Goal: Check status: Check status

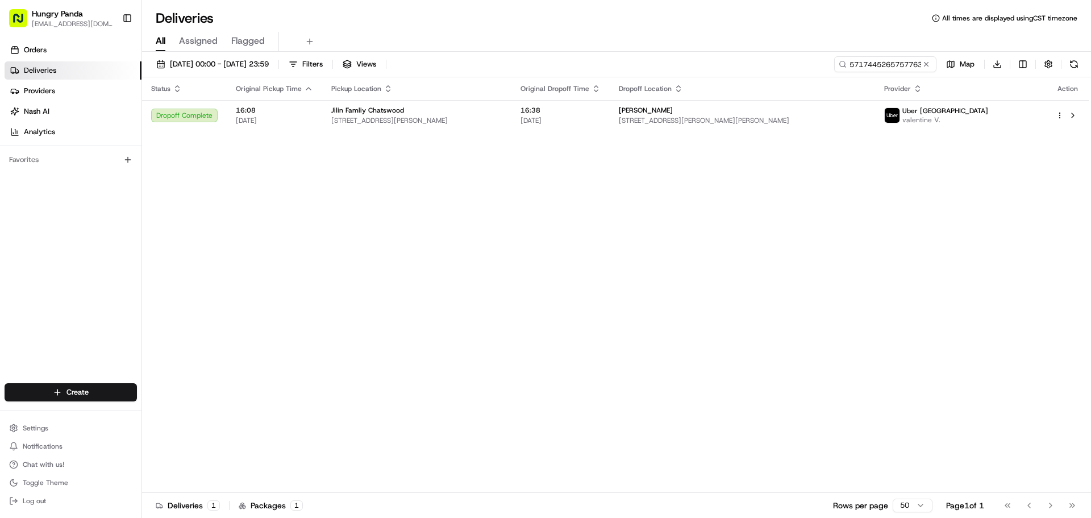
click at [869, 53] on div "[DATE] 00:00 - [DATE] 23:59 Filters Views 571744526575776353837 Map Download St…" at bounding box center [616, 286] width 949 height 468
click at [868, 63] on input "571744526575776353837" at bounding box center [868, 64] width 136 height 16
paste input "2529415265950764331786"
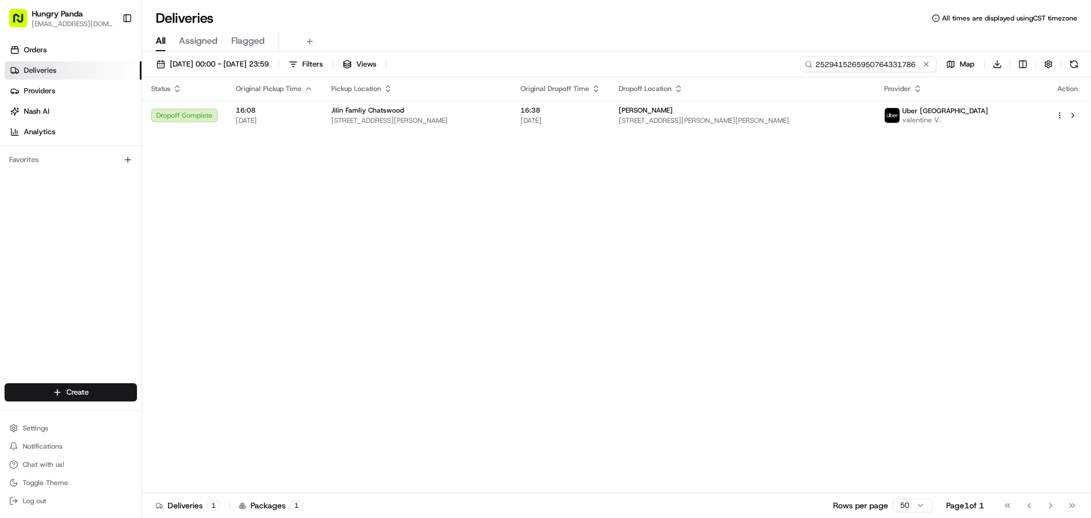
type input "2529415265950764331786"
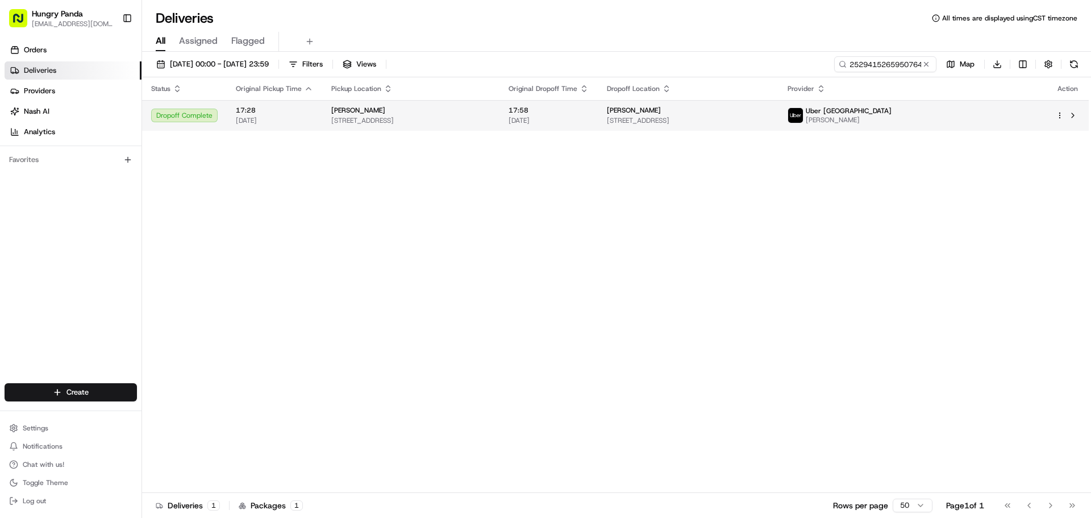
drag, startPoint x: 897, startPoint y: 109, endPoint x: 895, endPoint y: 115, distance: 7.4
click at [770, 115] on div "[PERSON_NAME] [STREET_ADDRESS][PERSON_NAME][PERSON_NAME]" at bounding box center [688, 115] width 163 height 19
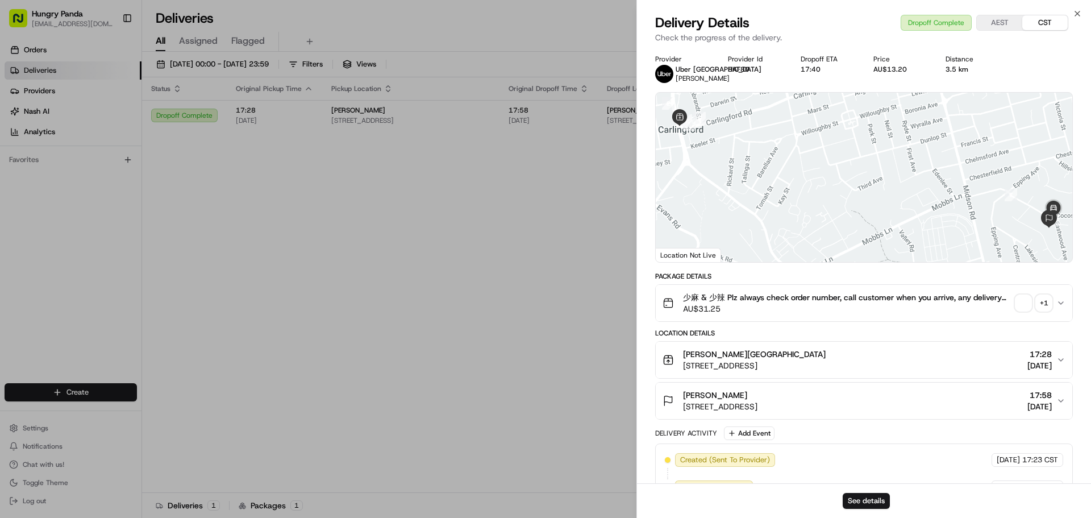
click at [1043, 304] on div "+ 1" at bounding box center [1044, 303] width 16 height 16
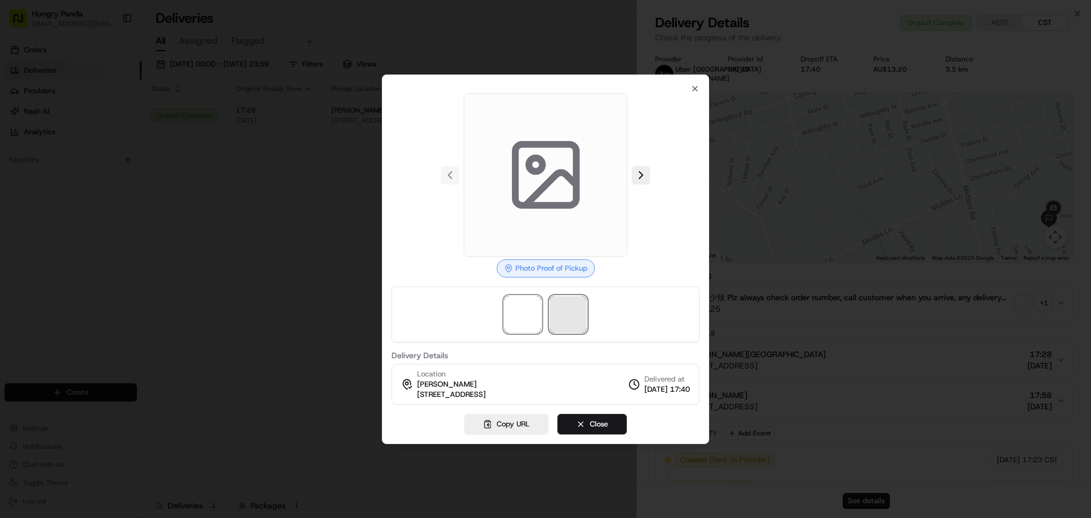
click at [577, 319] on span at bounding box center [568, 314] width 36 height 36
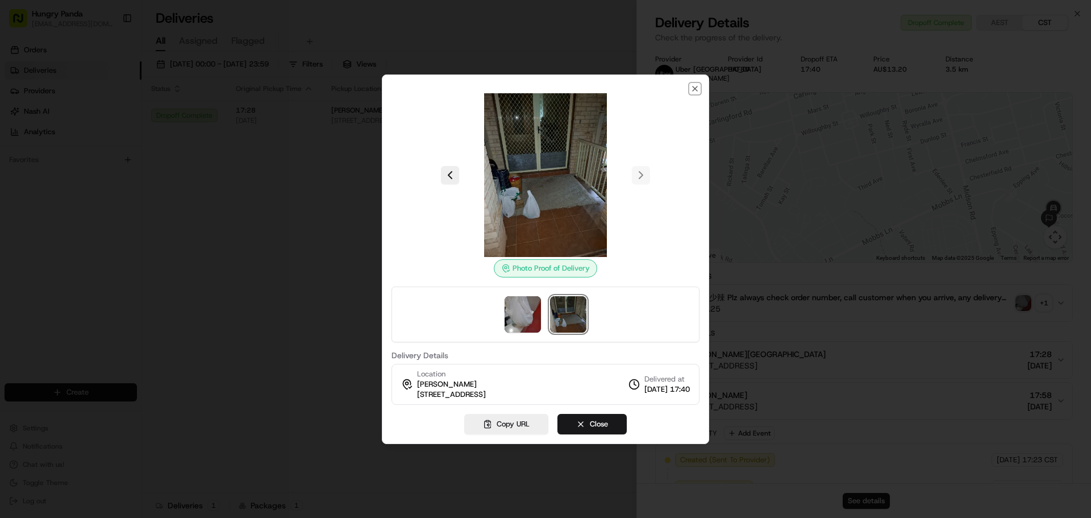
drag, startPoint x: 693, startPoint y: 89, endPoint x: 677, endPoint y: 84, distance: 16.9
click at [693, 89] on icon "button" at bounding box center [695, 88] width 9 height 9
